Goal: Check status: Check status

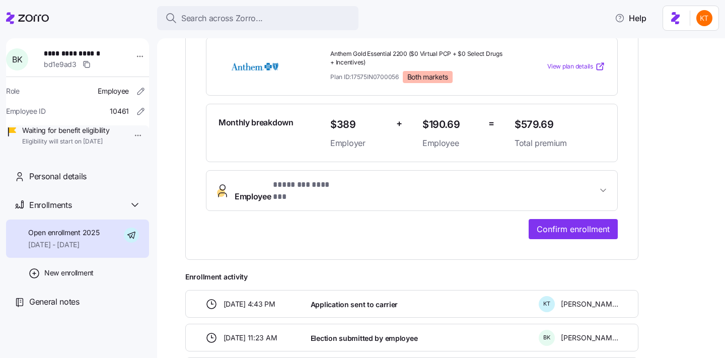
scroll to position [310, 0]
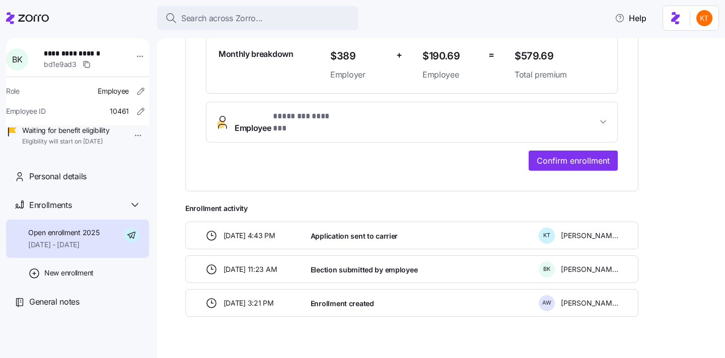
click at [399, 117] on button "Employee * ******** ******* *" at bounding box center [411, 122] width 411 height 40
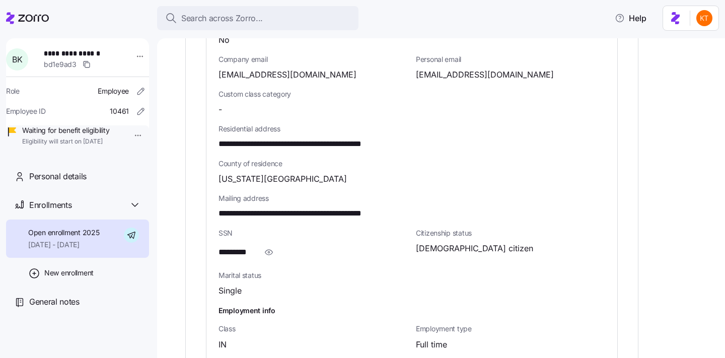
scroll to position [572, 0]
